Goal: Navigation & Orientation: Find specific page/section

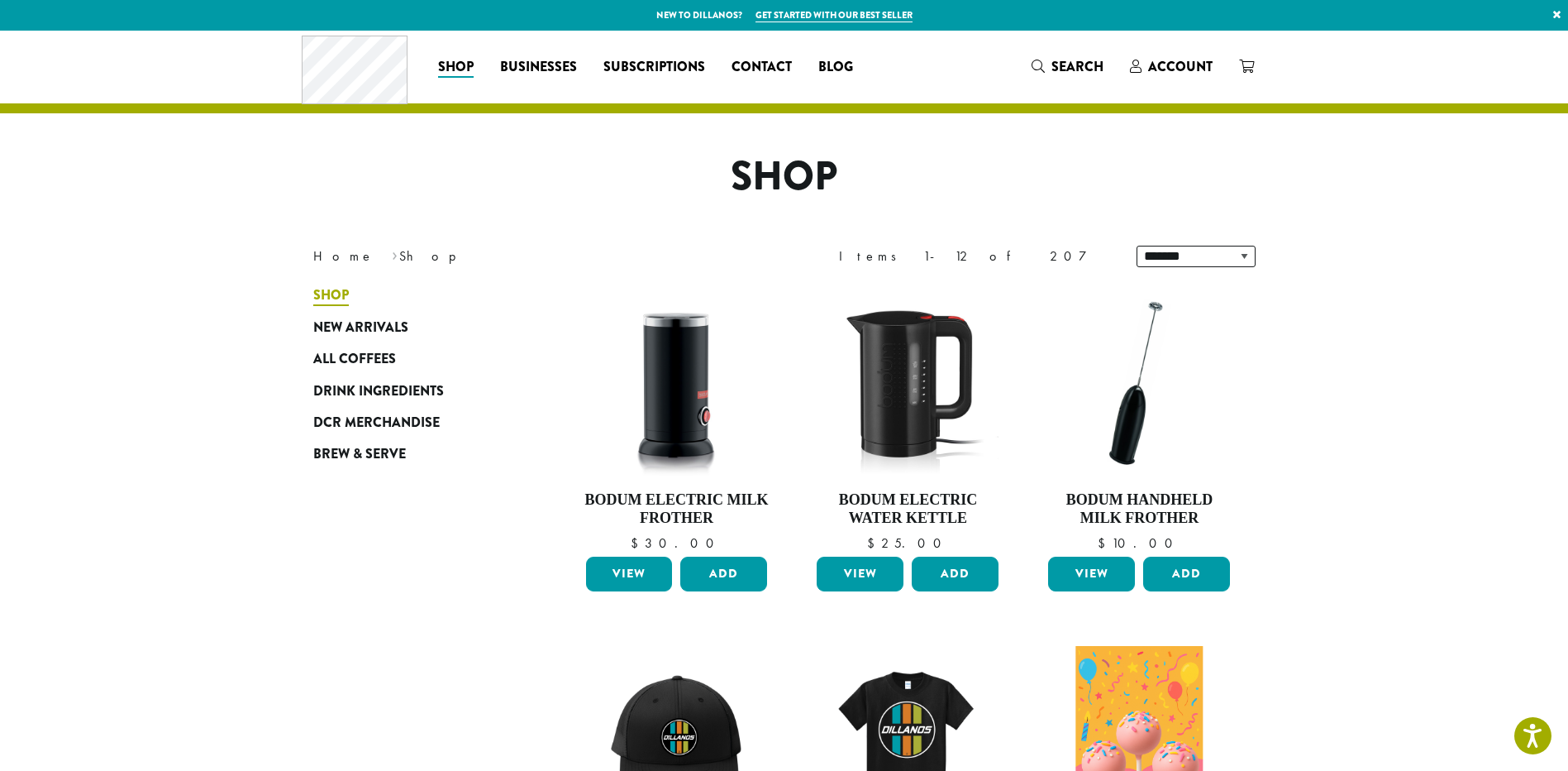
click at [331, 290] on span "Shop" at bounding box center [331, 296] width 36 height 21
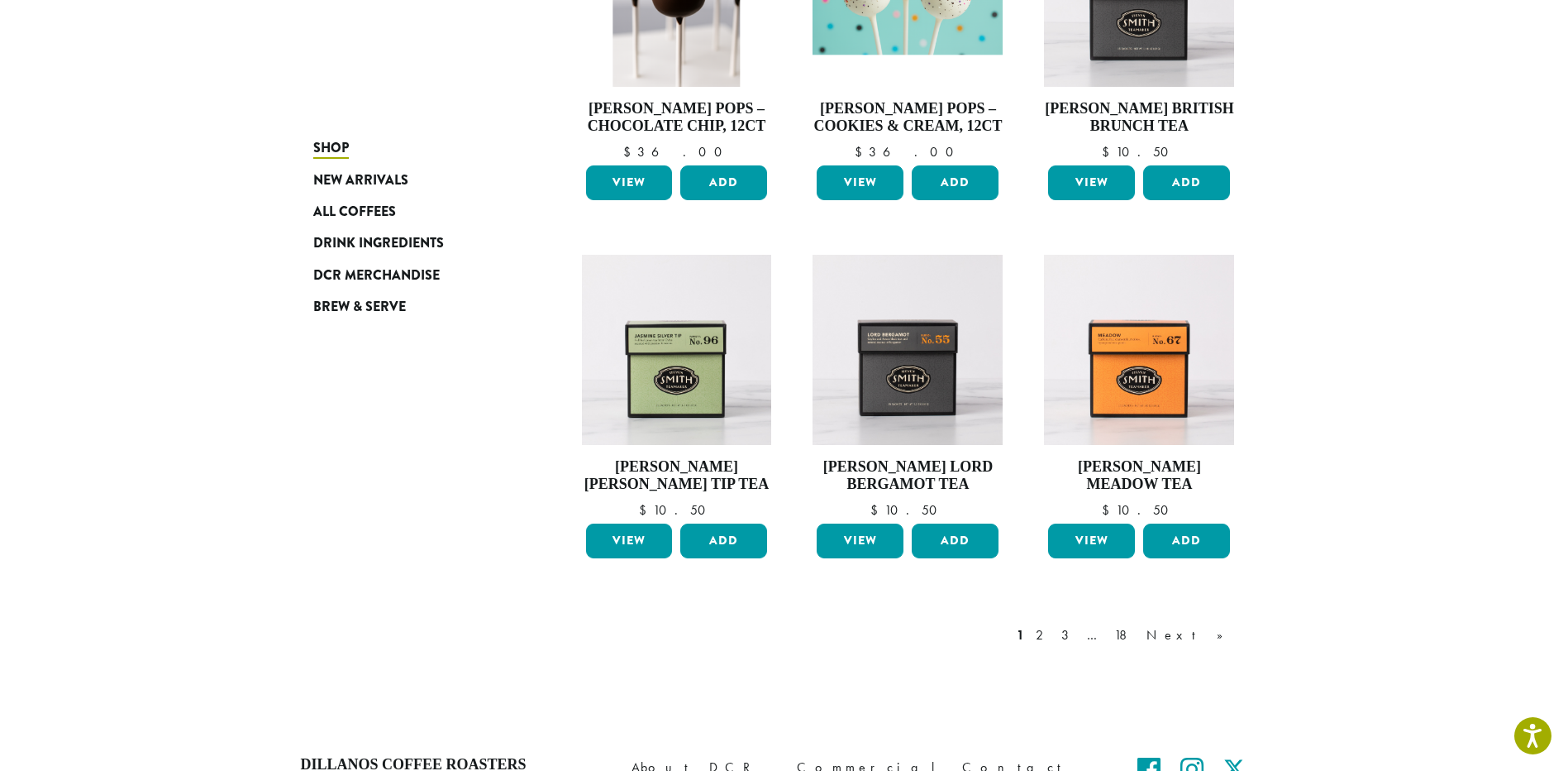
scroll to position [1279, 0]
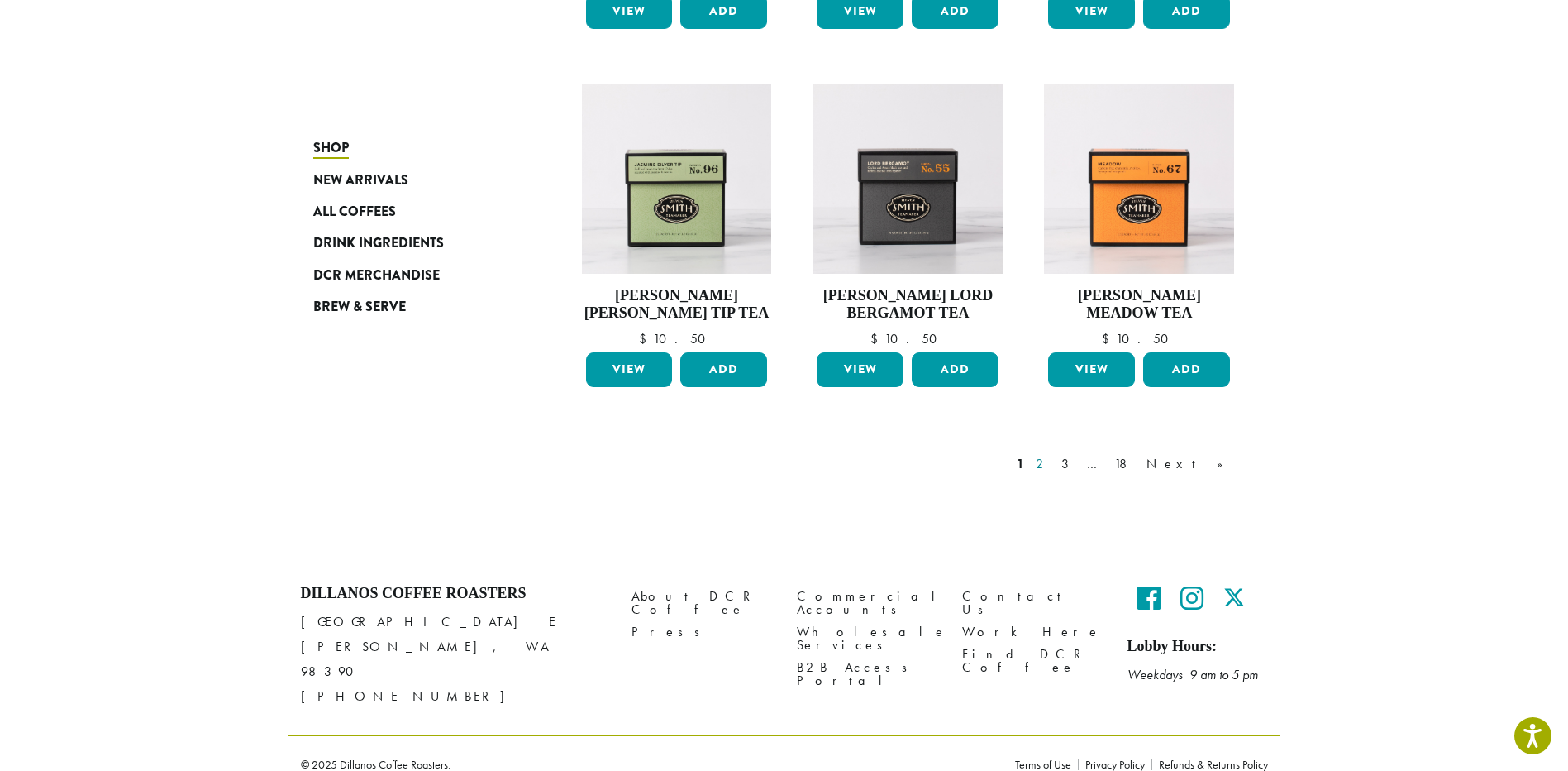
click at [1052, 463] on link "2" at bounding box center [1042, 464] width 21 height 20
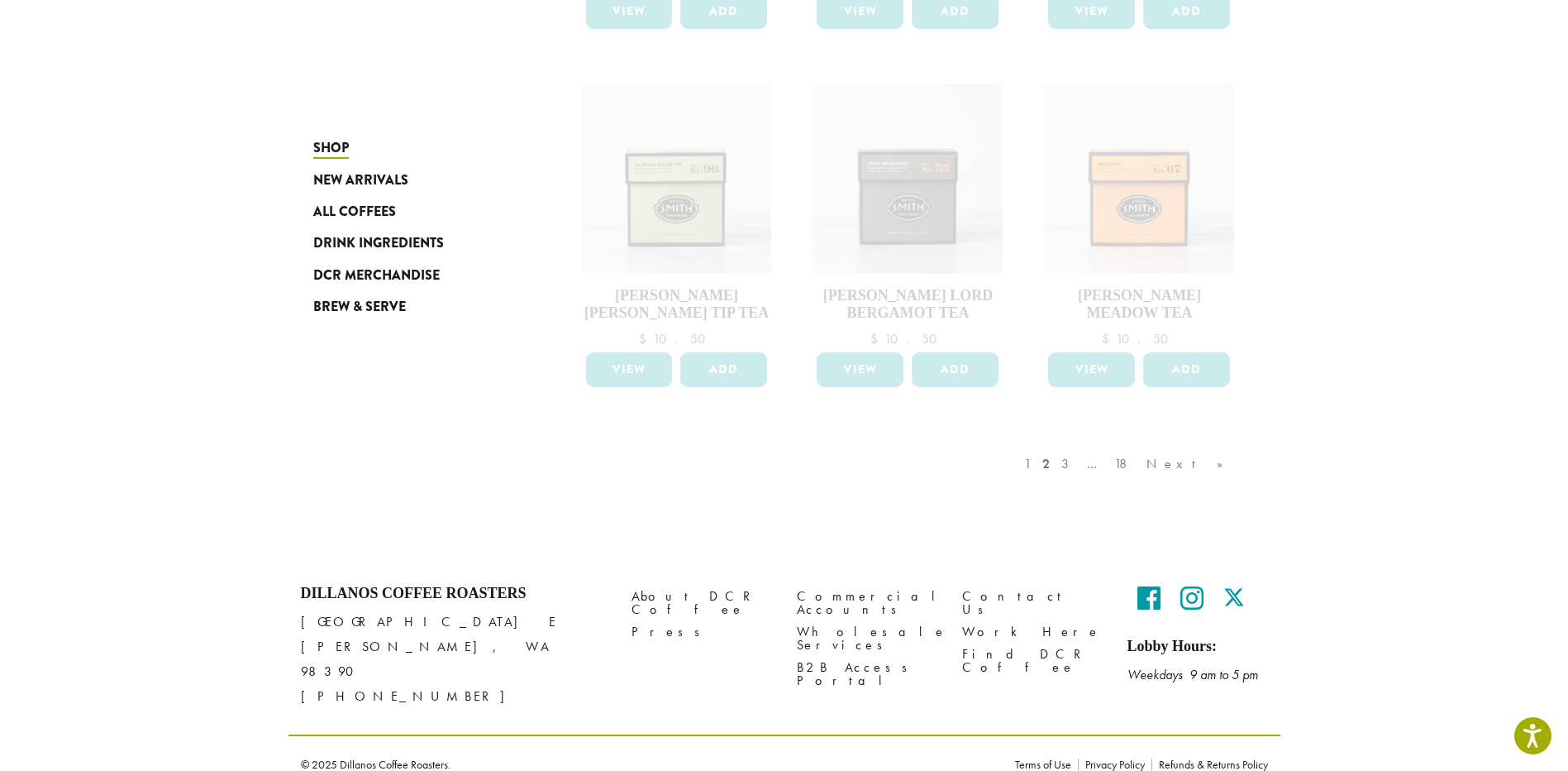
click at [1128, 466] on div "1 2 3 … 18 Next »" at bounding box center [1131, 480] width 222 height 78
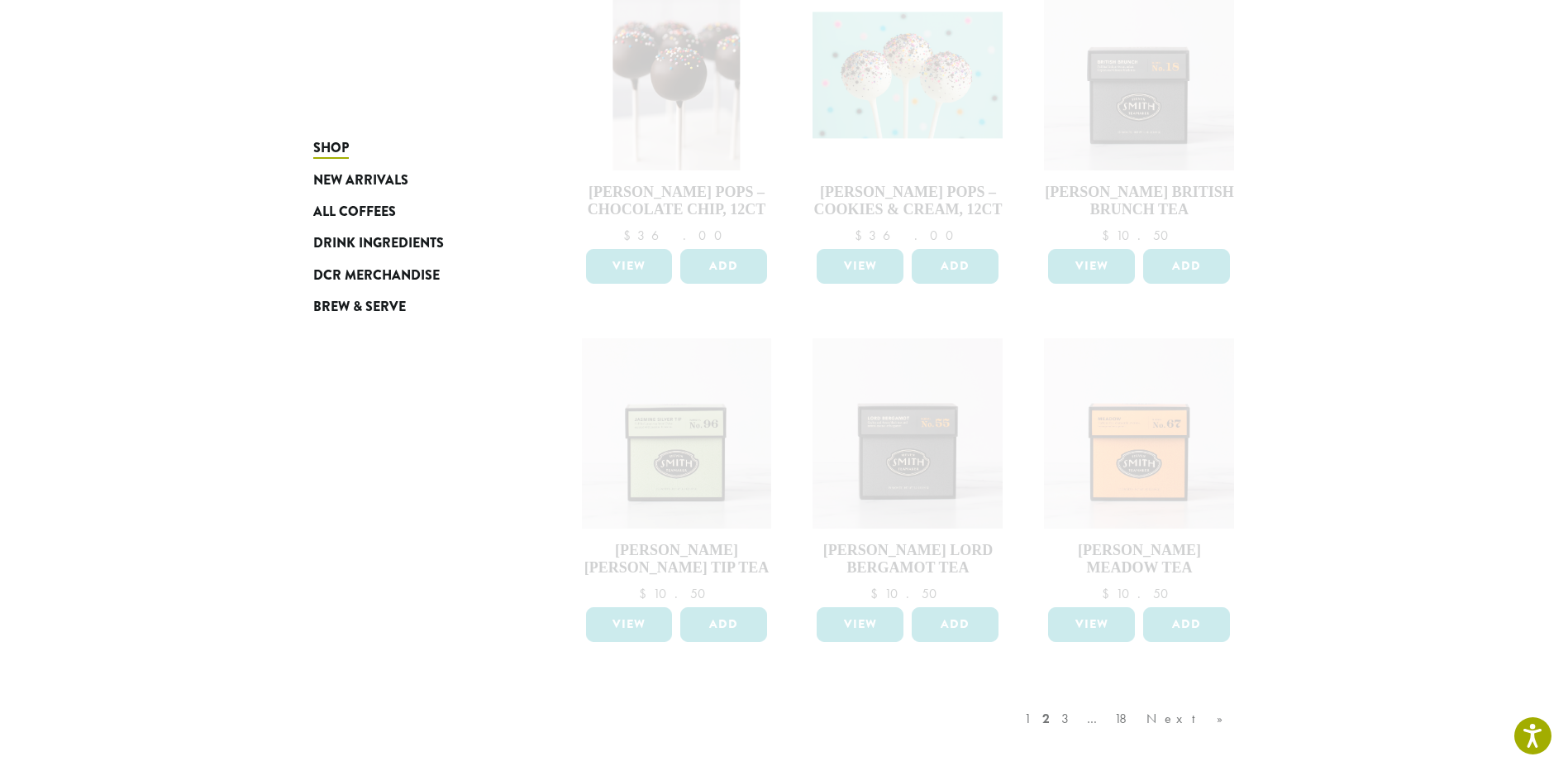
scroll to position [1279, 0]
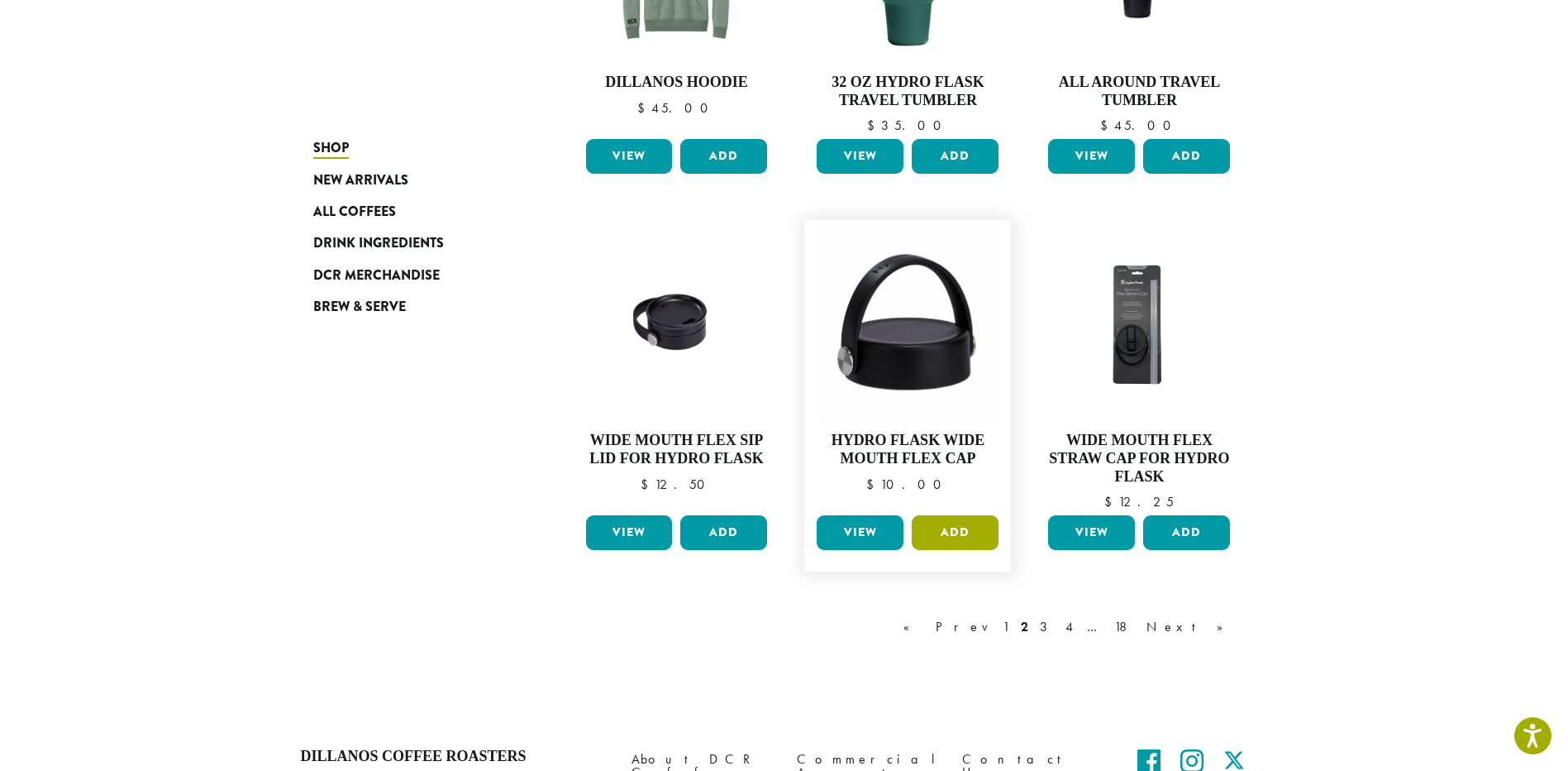
scroll to position [1315, 0]
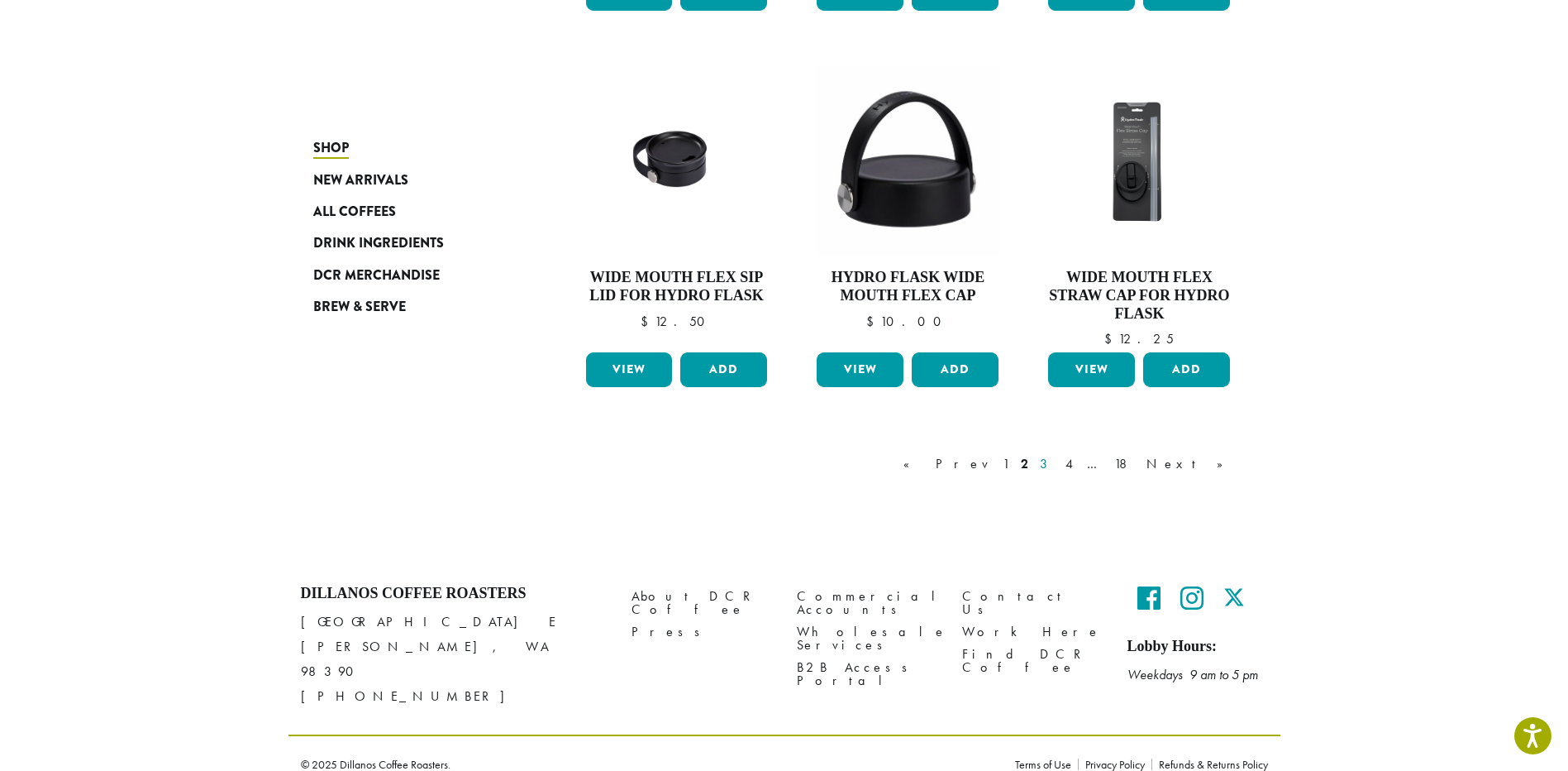
click at [1057, 460] on link "3" at bounding box center [1046, 464] width 21 height 20
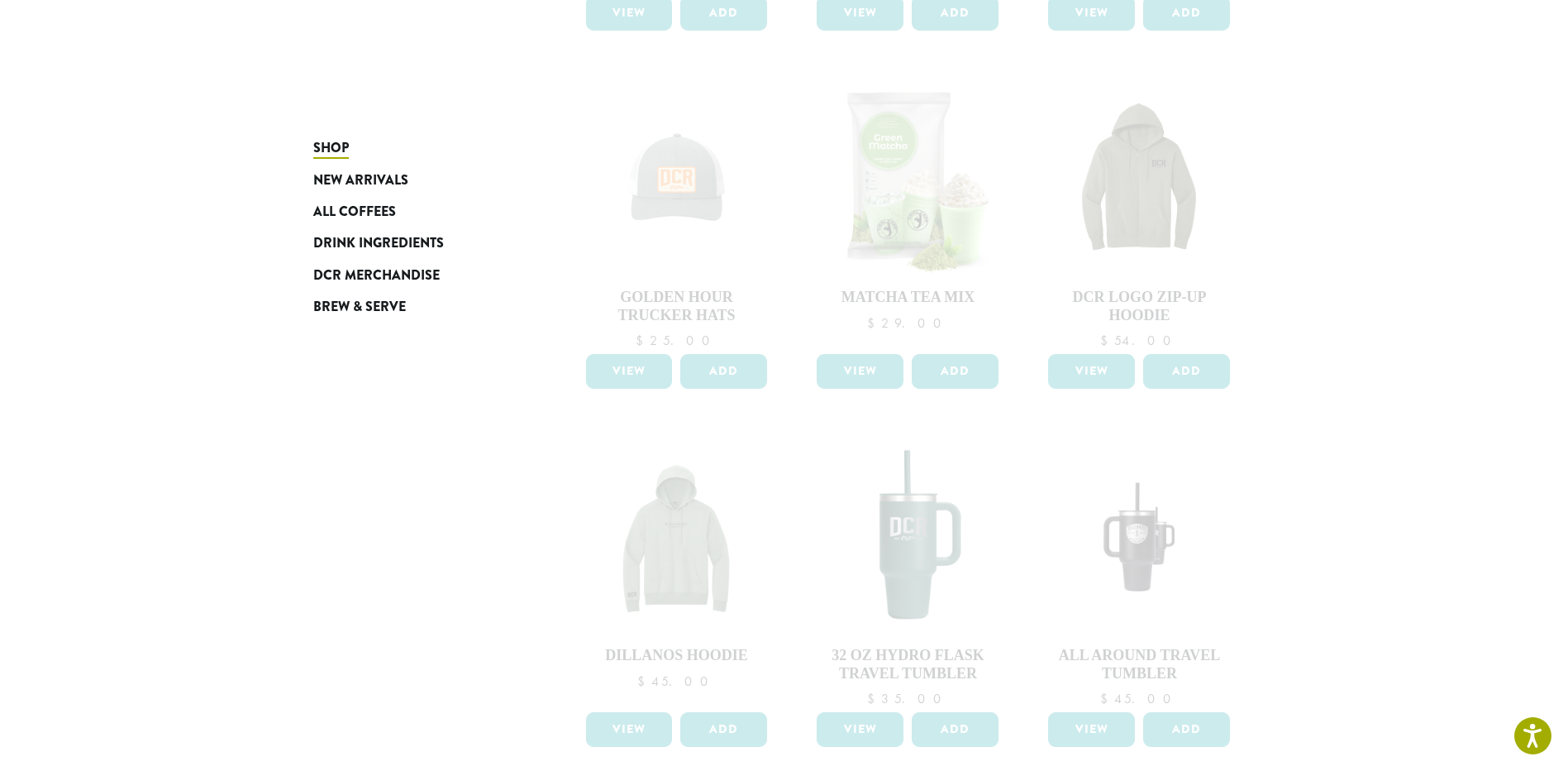
click at [561, 499] on div at bounding box center [908, 423] width 695 height 1469
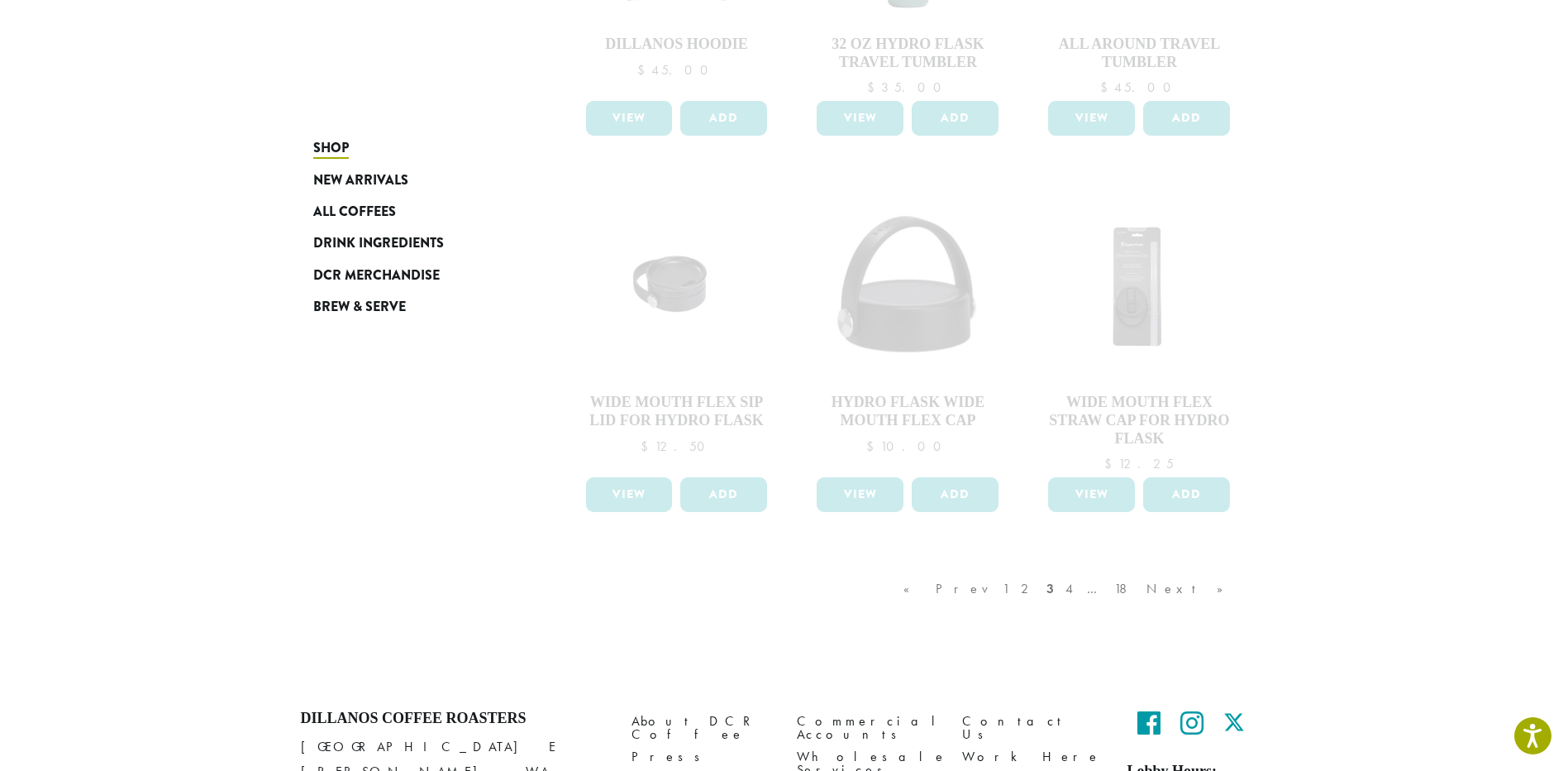
scroll to position [1315, 0]
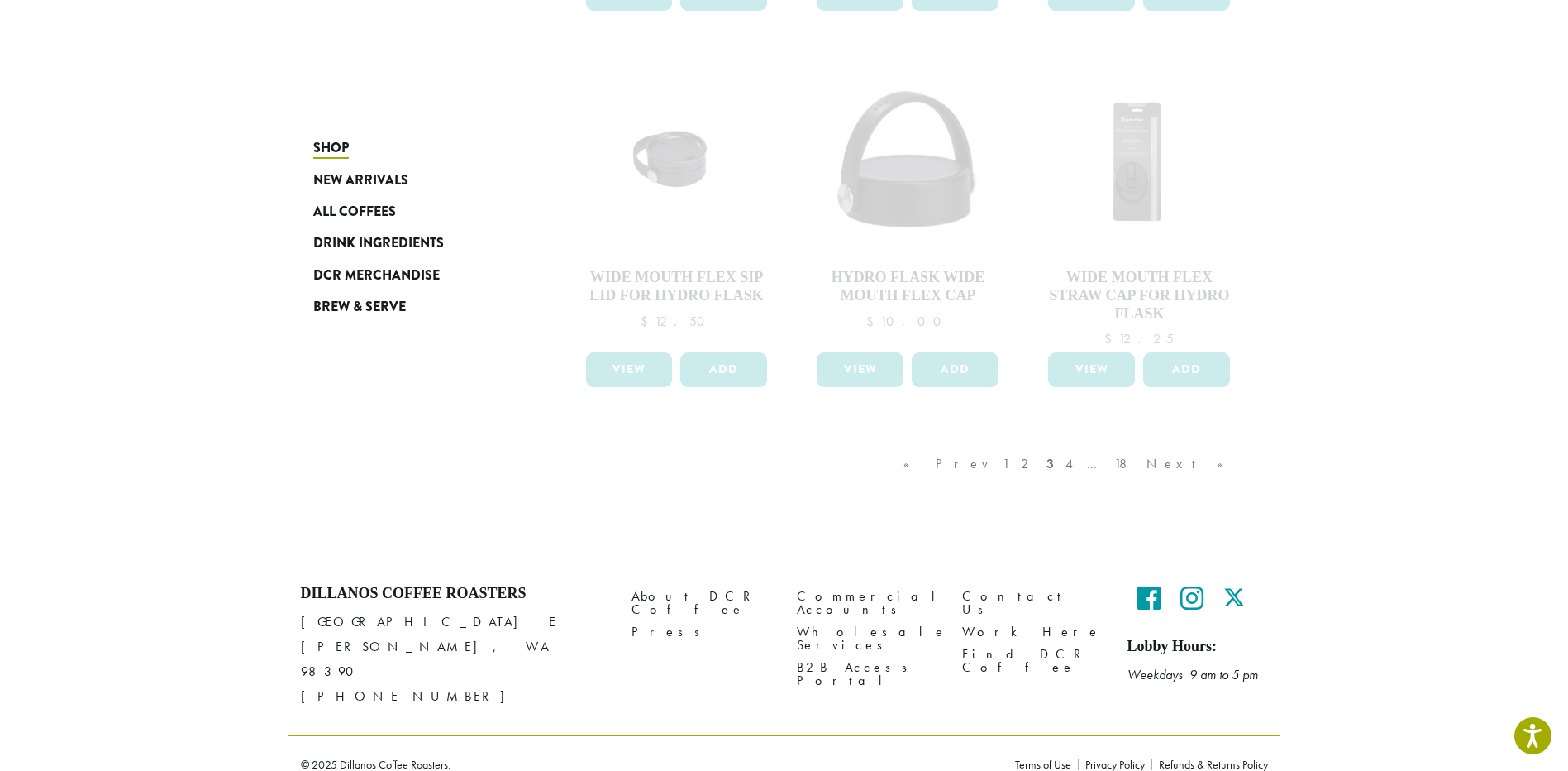
click at [1135, 459] on div "« Prev 1 2 3 4 … 18 Next »" at bounding box center [1071, 480] width 343 height 78
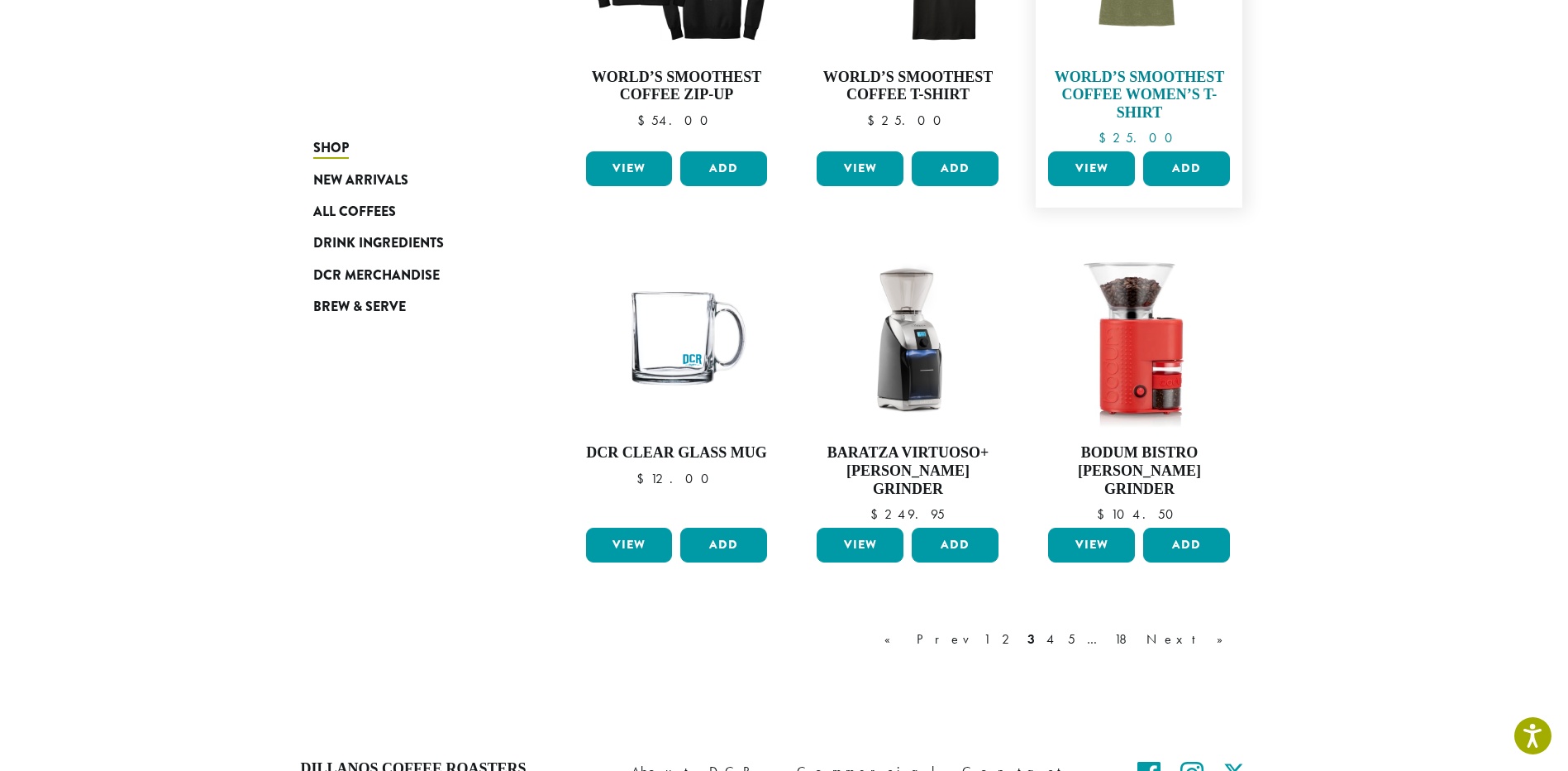
scroll to position [1298, 0]
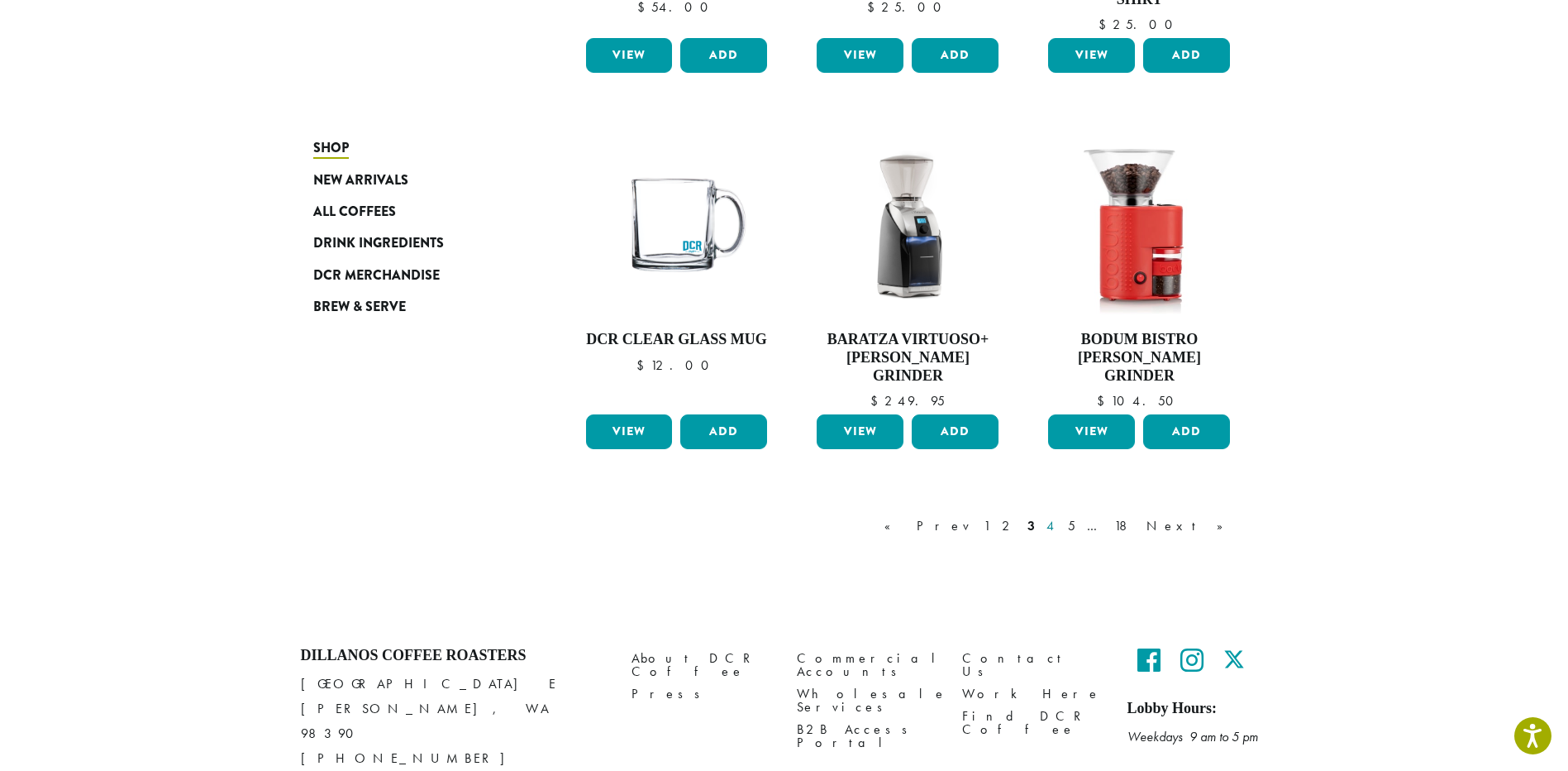
click at [1060, 516] on link "4" at bounding box center [1051, 526] width 16 height 20
